Goal: Task Accomplishment & Management: Manage account settings

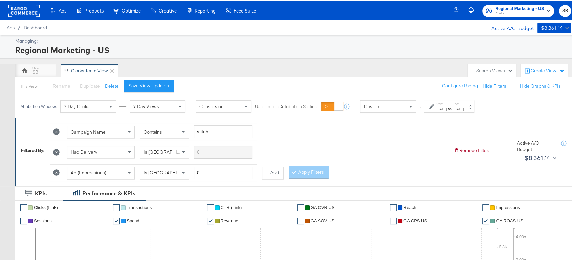
click at [20, 12] on rect at bounding box center [23, 9] width 31 height 12
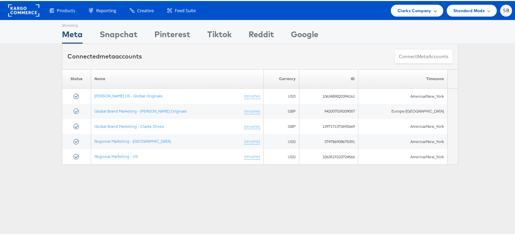
click at [422, 9] on span "Clarks Company" at bounding box center [414, 9] width 34 height 7
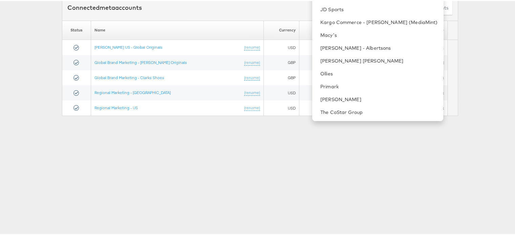
scroll to position [57, 0]
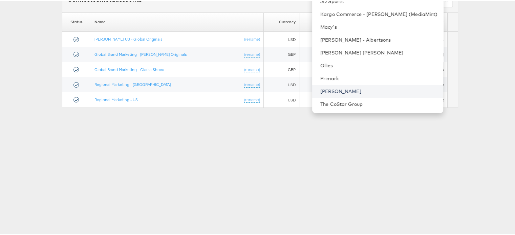
click at [348, 88] on link "[PERSON_NAME]" at bounding box center [378, 90] width 117 height 7
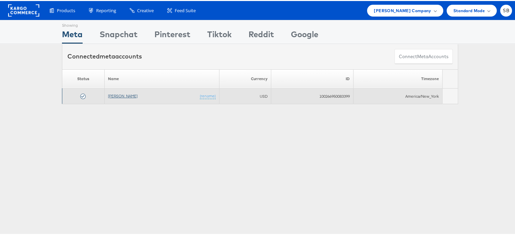
click at [111, 94] on link "[PERSON_NAME]" at bounding box center [122, 94] width 29 height 5
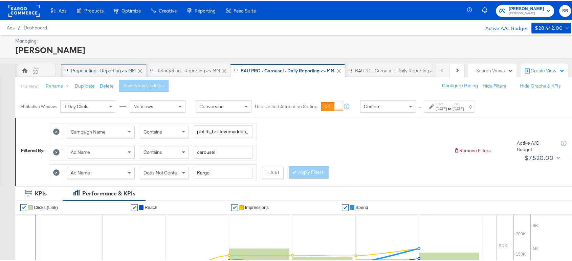
click at [104, 71] on div "Propescting - Reporting <> MM" at bounding box center [103, 69] width 65 height 6
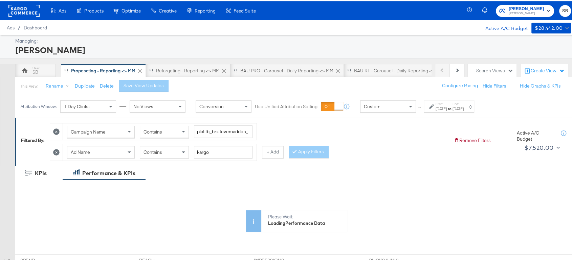
click at [447, 106] on div "[DATE]" at bounding box center [441, 107] width 11 height 5
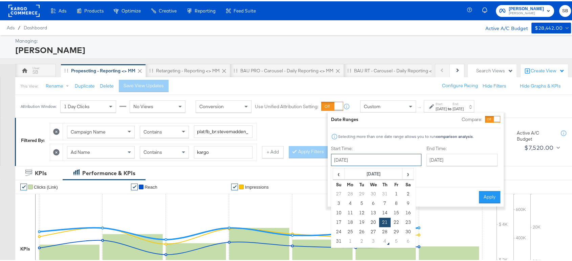
click at [338, 157] on input "[DATE]" at bounding box center [376, 159] width 90 height 12
click at [381, 228] on td "28" at bounding box center [385, 230] width 12 height 9
type input "[DATE]"
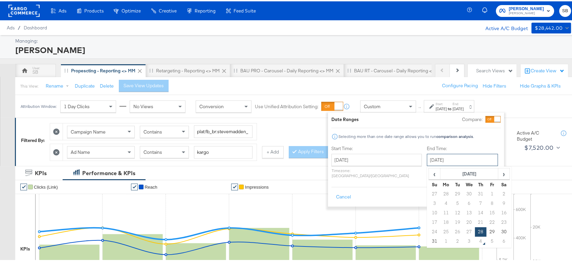
click at [455, 156] on input "[DATE]" at bounding box center [462, 159] width 71 height 12
click at [499, 175] on span "›" at bounding box center [504, 173] width 10 height 10
click at [463, 193] on td "3" at bounding box center [469, 192] width 12 height 9
type input "[DATE]"
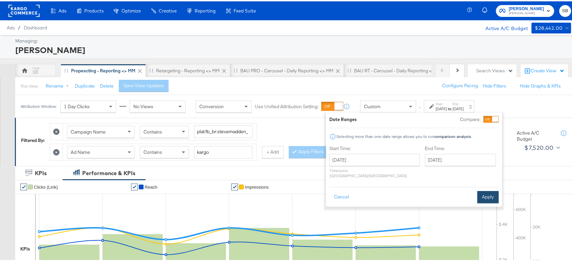
click at [485, 193] on button "Apply" at bounding box center [487, 196] width 21 height 12
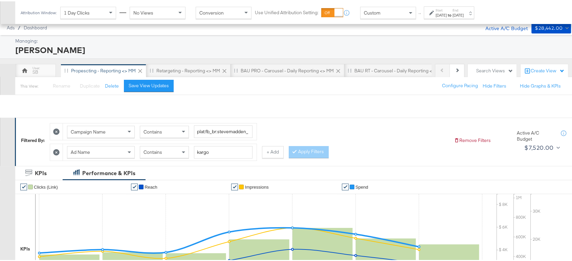
scroll to position [242, 0]
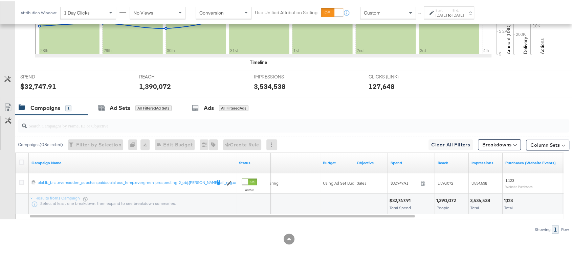
click at [196, 155] on div "Campaign Name" at bounding box center [133, 162] width 208 height 20
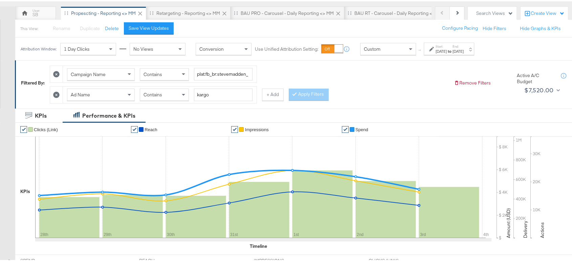
scroll to position [0, 0]
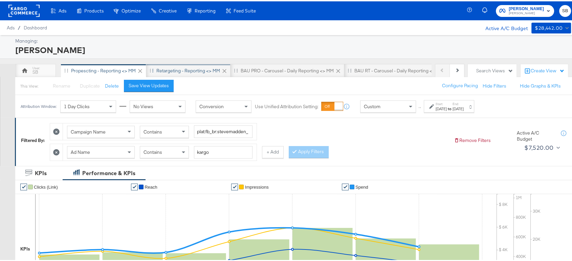
click at [197, 70] on div "Retargeting - Reporting <> MM" at bounding box center [188, 69] width 64 height 6
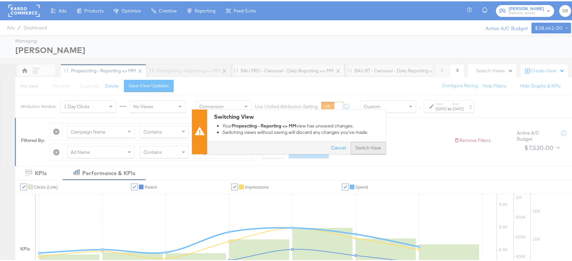
click at [358, 150] on button "Switch View" at bounding box center [368, 147] width 35 height 12
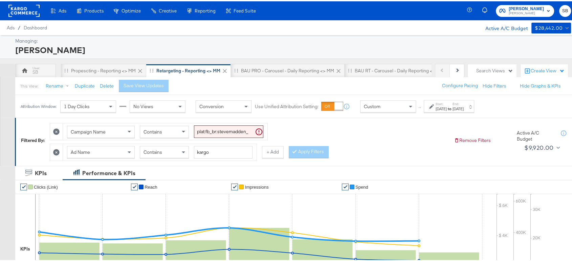
click at [447, 110] on div "[DATE]" at bounding box center [441, 107] width 11 height 5
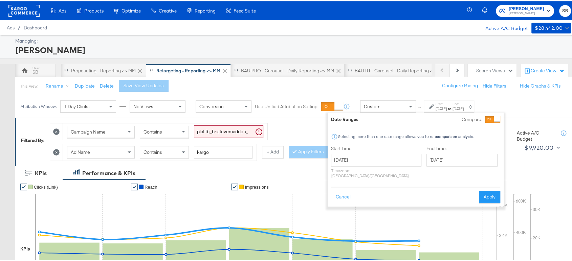
click at [372, 151] on div "Start Time: [DATE] ‹ [DATE] › Su Mo Tu We Th Fr Sa 27 28 29 30 31 1 2 3 4 5 6 7…" at bounding box center [376, 162] width 90 height 36
click at [375, 158] on input "[DATE]" at bounding box center [376, 159] width 90 height 12
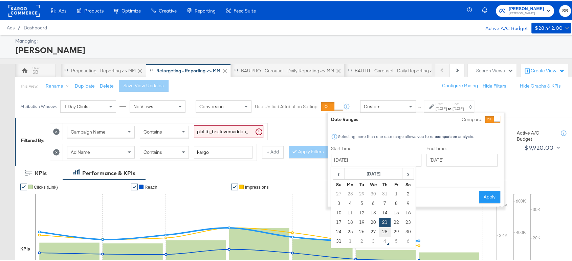
click at [384, 230] on td "28" at bounding box center [385, 230] width 12 height 9
type input "[DATE]"
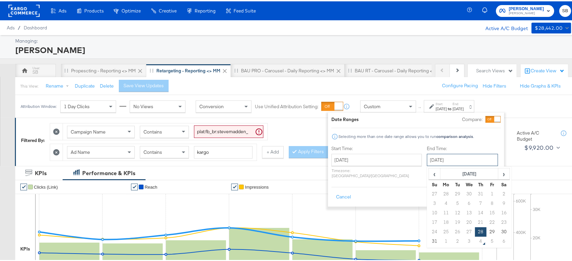
click at [439, 160] on input "[DATE]" at bounding box center [462, 159] width 71 height 12
click at [498, 167] on th "›" at bounding box center [504, 173] width 12 height 12
click at [463, 192] on td "3" at bounding box center [469, 192] width 12 height 9
type input "[DATE]"
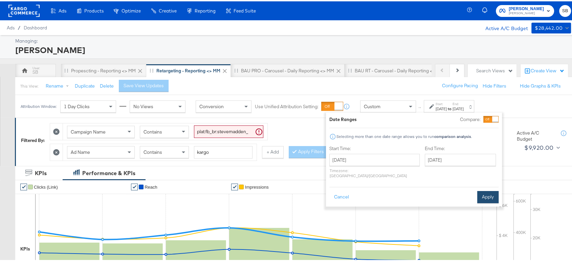
click at [490, 190] on button "Apply" at bounding box center [487, 196] width 21 height 12
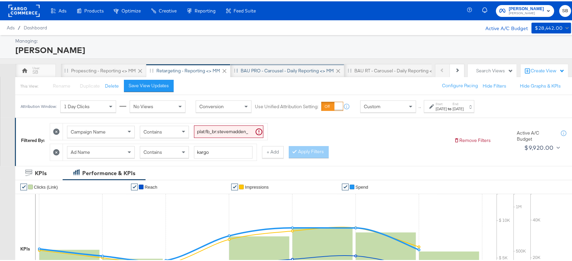
click at [289, 67] on div "BAU PRO - Carousel - Daily Reporting <> MM" at bounding box center [287, 69] width 93 height 6
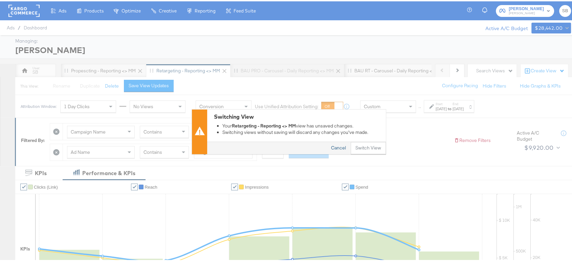
click at [338, 146] on button "Cancel" at bounding box center [338, 147] width 24 height 12
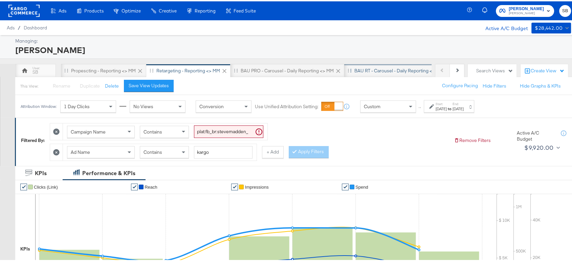
click at [380, 64] on div "BAU RT - Carousel - Daily Reporting <> MM" at bounding box center [399, 70] width 110 height 14
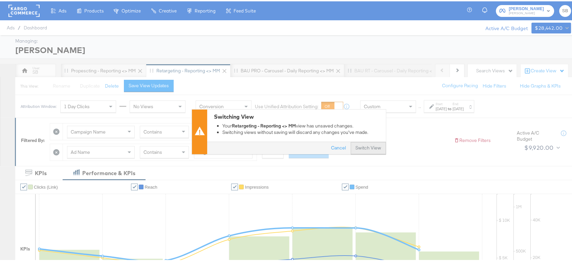
click at [367, 148] on button "Switch View" at bounding box center [368, 147] width 35 height 12
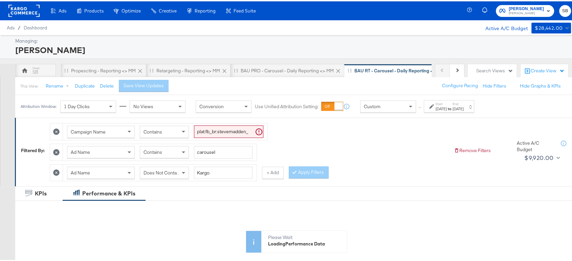
click at [447, 109] on div "[DATE]" at bounding box center [441, 107] width 11 height 5
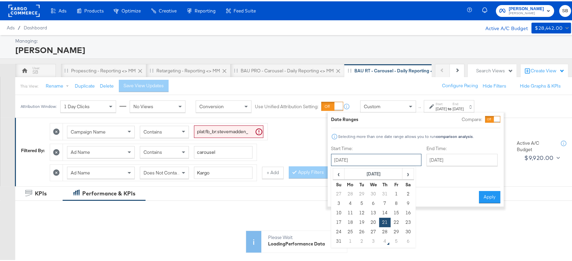
click at [377, 162] on input "[DATE]" at bounding box center [376, 159] width 90 height 12
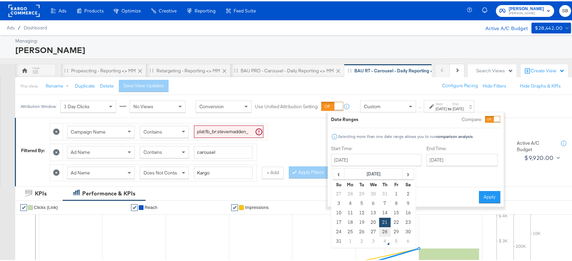
click at [385, 230] on td "28" at bounding box center [385, 230] width 12 height 9
type input "[DATE]"
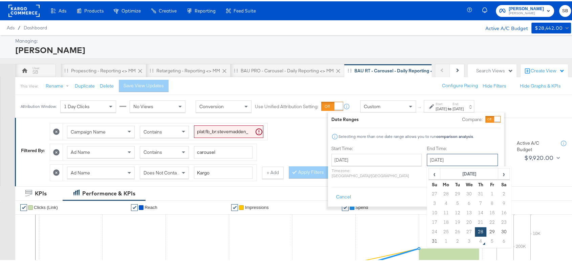
click at [434, 160] on input "[DATE]" at bounding box center [462, 159] width 71 height 12
click at [499, 168] on span "›" at bounding box center [504, 173] width 10 height 10
click at [463, 193] on td "3" at bounding box center [469, 192] width 12 height 9
type input "[DATE]"
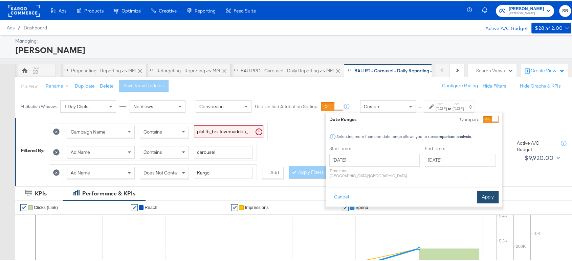
click at [486, 192] on button "Apply" at bounding box center [487, 196] width 21 height 12
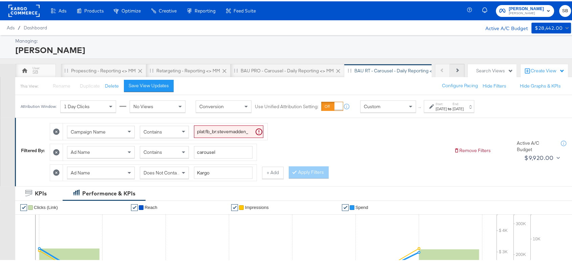
click at [454, 71] on button "Next" at bounding box center [457, 70] width 15 height 14
click at [455, 73] on button "Next" at bounding box center [457, 70] width 15 height 14
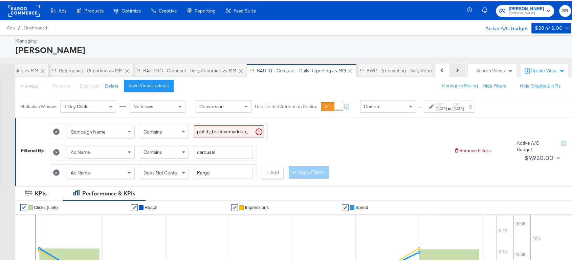
click at [455, 73] on button "Next" at bounding box center [457, 70] width 15 height 14
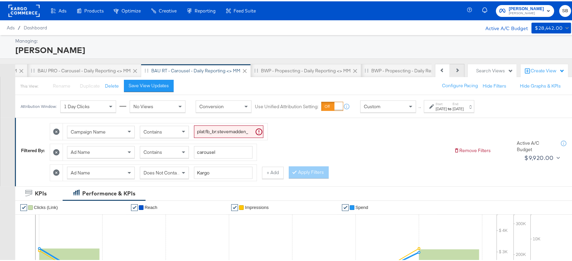
click at [455, 73] on button "Next" at bounding box center [457, 70] width 15 height 14
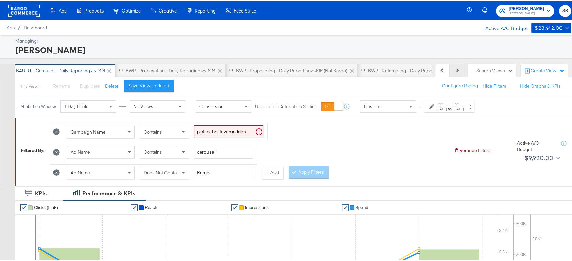
click at [455, 73] on button "Next" at bounding box center [457, 70] width 15 height 14
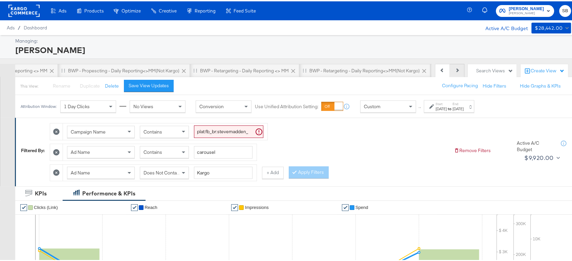
click at [455, 73] on button "Next" at bounding box center [457, 70] width 15 height 14
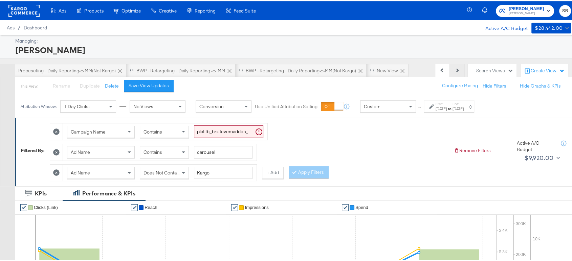
click at [455, 73] on button "Next" at bounding box center [457, 70] width 15 height 14
click at [320, 70] on div "BWP - Retargeting - Daily Reporting<>MM(not kargo)" at bounding box center [301, 69] width 110 height 6
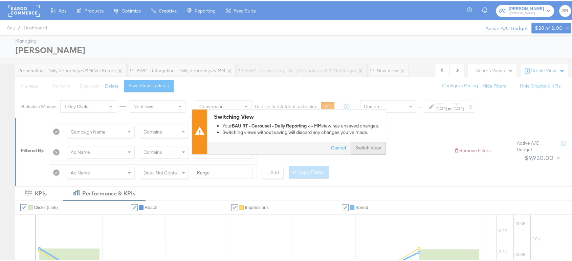
click at [365, 148] on button "Switch View" at bounding box center [368, 147] width 35 height 12
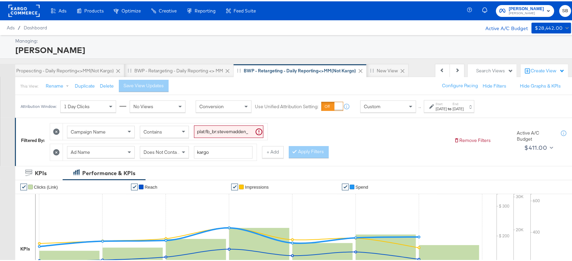
click at [447, 107] on div "[DATE]" at bounding box center [441, 107] width 11 height 5
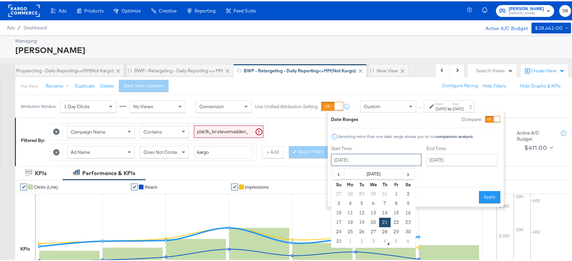
click at [369, 157] on input "[DATE]" at bounding box center [376, 159] width 90 height 12
click at [385, 232] on td "28" at bounding box center [385, 230] width 12 height 9
type input "[DATE]"
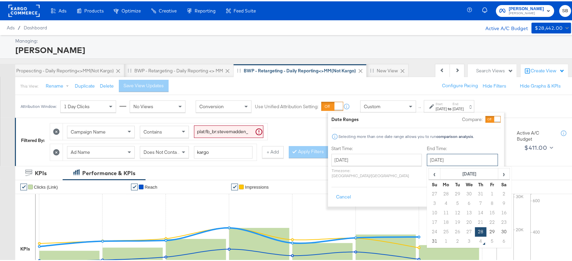
click at [427, 160] on input "[DATE]" at bounding box center [462, 159] width 71 height 12
click at [499, 175] on span "›" at bounding box center [504, 173] width 10 height 10
click at [463, 192] on td "3" at bounding box center [469, 192] width 12 height 9
type input "[DATE]"
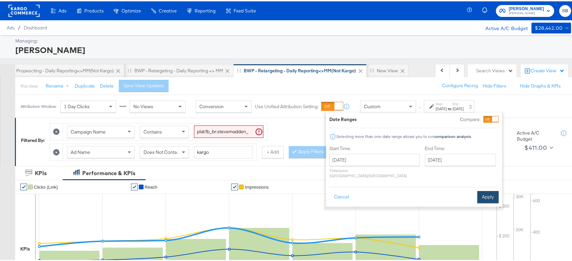
click at [485, 192] on button "Apply" at bounding box center [487, 196] width 21 height 12
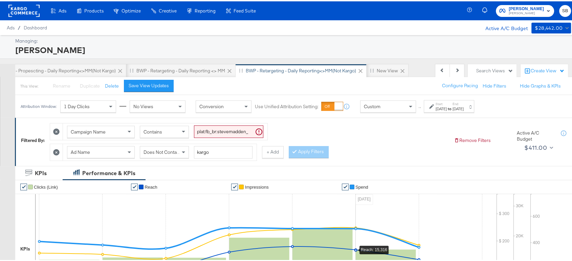
click at [33, 15] on rect at bounding box center [23, 9] width 31 height 12
